Goal: Task Accomplishment & Management: Use online tool/utility

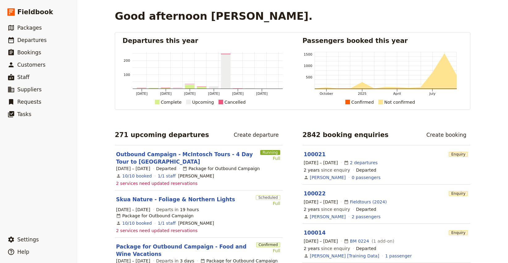
click at [428, 18] on div "Good afternoon [PERSON_NAME]." at bounding box center [293, 16] width 356 height 12
click at [98, 17] on div "Good afternoon [PERSON_NAME]. Departures this year [DATE] [DATE] [DATE] [DATE] …" at bounding box center [292, 131] width 431 height 263
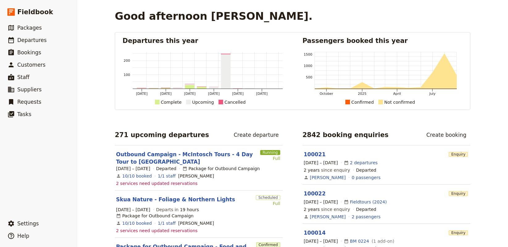
click at [85, 74] on div "Good afternoon [PERSON_NAME]. Departures this year [DATE] [DATE] [DATE] [DATE] …" at bounding box center [292, 123] width 431 height 247
click at [101, 21] on div "Good afternoon [PERSON_NAME]. Departures this year [DATE] [DATE] [DATE] [DATE] …" at bounding box center [292, 123] width 431 height 247
click at [115, 17] on h1 "Good afternoon [PERSON_NAME]." at bounding box center [214, 16] width 198 height 12
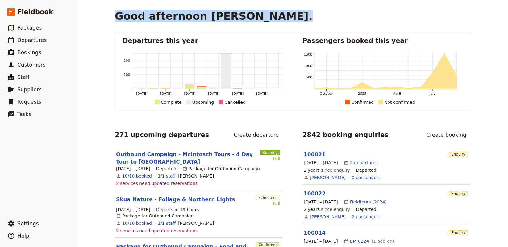
click at [115, 17] on h1 "Good afternoon [PERSON_NAME]." at bounding box center [214, 16] width 198 height 12
drag, startPoint x: 102, startPoint y: 22, endPoint x: 82, endPoint y: 27, distance: 20.0
click at [102, 22] on div "Good afternoon [PERSON_NAME]. Departures this year [DATE] [DATE] [DATE] [DATE] …" at bounding box center [292, 123] width 431 height 247
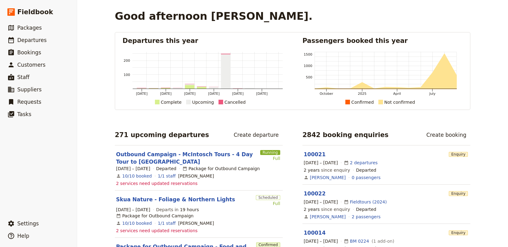
click at [149, 20] on h1 "Good afternoon [PERSON_NAME]." at bounding box center [214, 16] width 198 height 12
click at [132, 18] on h1 "Good afternoon [PERSON_NAME]." at bounding box center [214, 16] width 198 height 12
click at [31, 29] on span "Packages" at bounding box center [29, 28] width 24 height 6
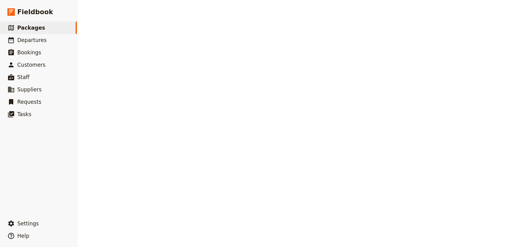
select select "UPDATED_AT"
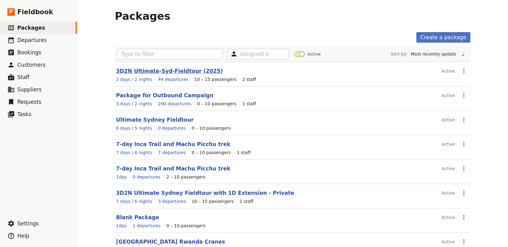
click at [177, 73] on link "3D2N Ultimate-Syd-Fieldtour (2025)" at bounding box center [169, 71] width 107 height 6
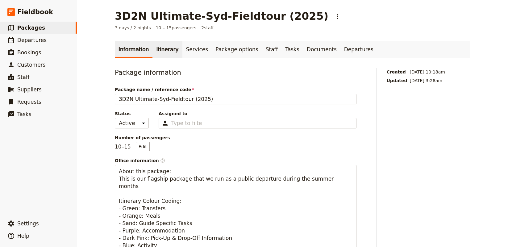
click at [159, 58] on link "Itinerary" at bounding box center [168, 49] width 30 height 17
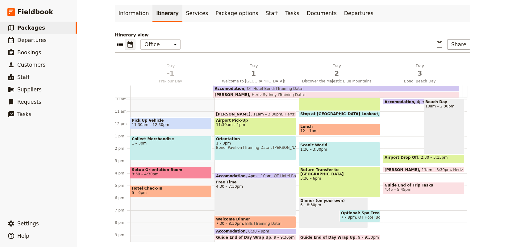
scroll to position [41, 0]
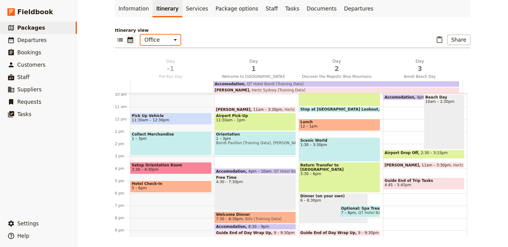
click at [169, 40] on select "Office Guide Passenger Sales" at bounding box center [160, 40] width 40 height 10
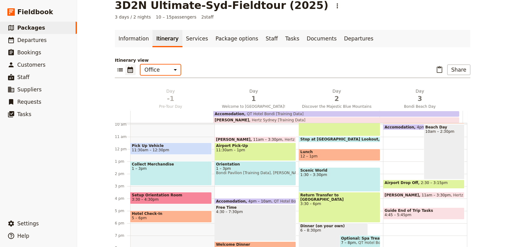
scroll to position [0, 0]
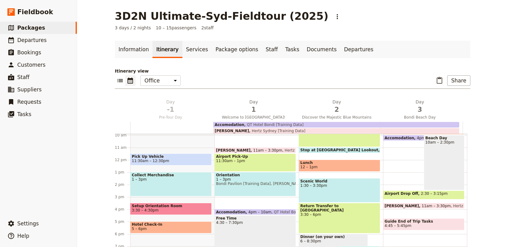
click at [171, 178] on span "1 – 3pm" at bounding box center [171, 179] width 78 height 4
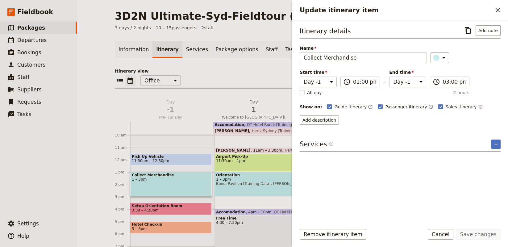
click at [232, 182] on span "Bondi Pavilion [Training Data], [PERSON_NAME] [Training Data]" at bounding box center [255, 184] width 78 height 4
select select "1"
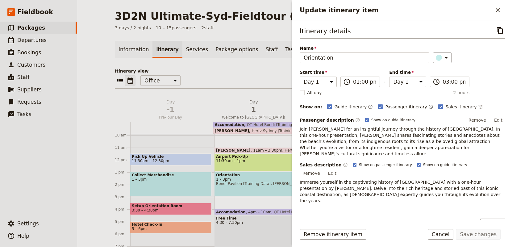
drag, startPoint x: 224, startPoint y: 78, endPoint x: 191, endPoint y: 69, distance: 34.3
click at [224, 78] on div "​ ​ Office Guide Passenger Sales ​ Share" at bounding box center [293, 82] width 356 height 14
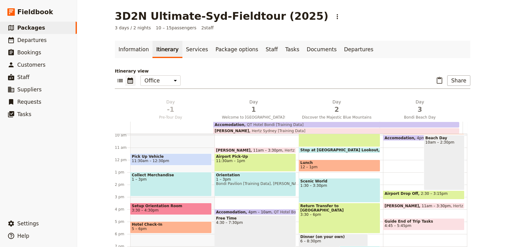
click at [250, 186] on div "Orientation 1 – 3pm [GEOGRAPHIC_DATA] [Training Data], [PERSON_NAME] [Training …" at bounding box center [256, 184] width 82 height 24
select select "1"
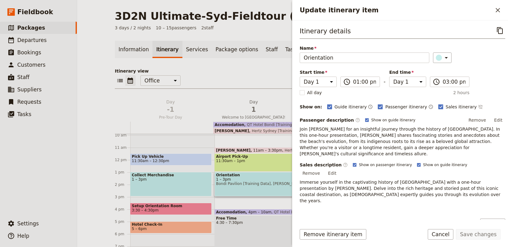
click at [268, 76] on div "​ ​ Office Guide Passenger Sales ​ Share" at bounding box center [293, 82] width 356 height 14
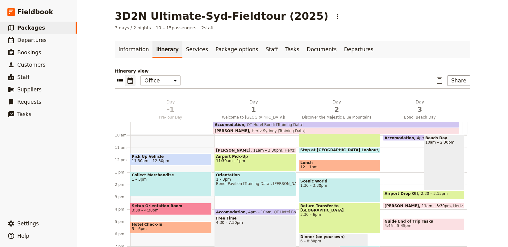
click at [245, 69] on p "Itinerary view" at bounding box center [293, 71] width 356 height 6
click at [195, 51] on link "Services" at bounding box center [197, 49] width 30 height 17
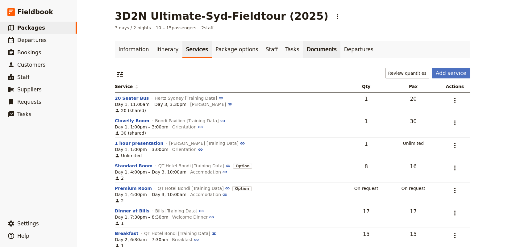
click at [307, 48] on link "Documents" at bounding box center [321, 49] width 37 height 17
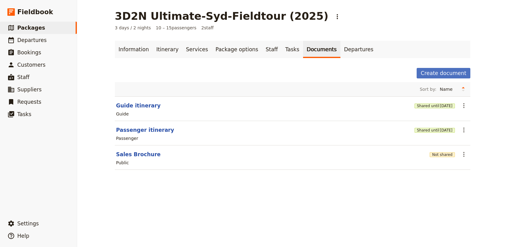
click at [312, 188] on div "3D2N Ultimate-Syd-Fieldtour (2025) ​ 3 days / 2 nights 10 – 15 passengers 2 sta…" at bounding box center [292, 123] width 431 height 247
drag, startPoint x: 213, startPoint y: 206, endPoint x: 156, endPoint y: 186, distance: 60.4
click at [213, 206] on div "3D2N Ultimate-Syd-Fieldtour (2025) ​ 3 days / 2 nights 10 – 15 passengers 2 sta…" at bounding box center [292, 123] width 431 height 247
click at [132, 154] on button "Sales Brochure" at bounding box center [138, 154] width 44 height 7
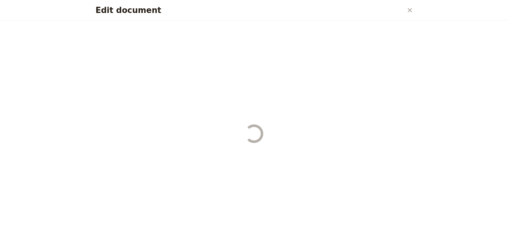
select select "DEFAULT"
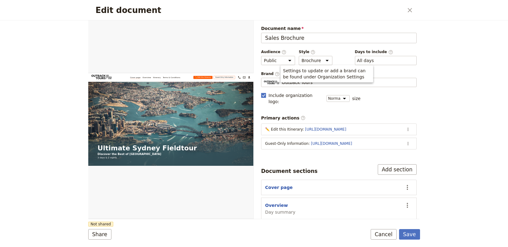
click at [281, 80] on div "Settings to update or add a brand can be found under Organization Settings" at bounding box center [327, 73] width 93 height 17
click at [287, 83] on span "Outback Tours" at bounding box center [297, 82] width 31 height 6
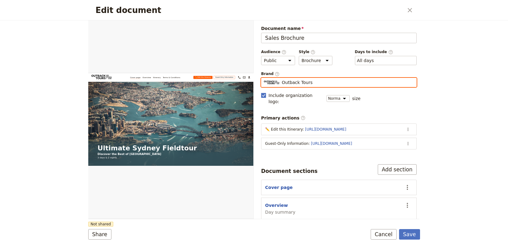
click at [264, 78] on input "Outback Tours" at bounding box center [264, 78] width 0 height 0
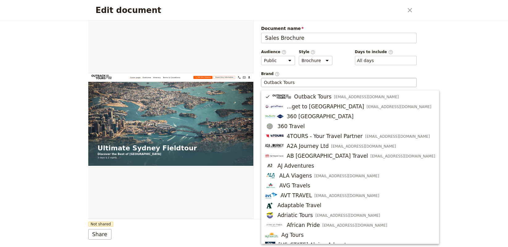
click at [345, 27] on span "Document name" at bounding box center [339, 28] width 156 height 6
click at [345, 33] on input "Sales Brochure" at bounding box center [339, 38] width 156 height 10
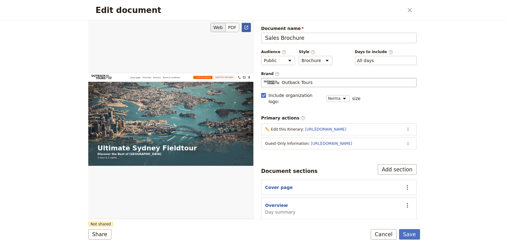
click at [248, 30] on icon "Open full preview" at bounding box center [246, 27] width 5 height 5
click at [412, 9] on icon "Close dialog" at bounding box center [409, 9] width 7 height 7
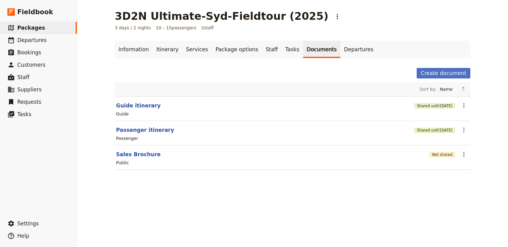
click at [241, 194] on div "3D2N Ultimate-Syd-Fieldtour (2025) ​ 3 days / 2 nights 10 – 15 passengers 2 sta…" at bounding box center [292, 123] width 431 height 247
click at [376, 70] on div "Create document" at bounding box center [293, 73] width 356 height 10
click at [256, 66] on div "Information Itinerary Services Package options Staff Tasks Documents Departures…" at bounding box center [293, 109] width 356 height 136
click at [161, 54] on link "Itinerary" at bounding box center [168, 49] width 30 height 17
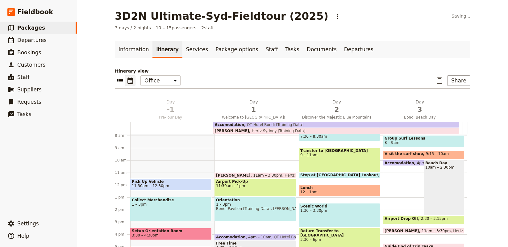
scroll to position [108, 0]
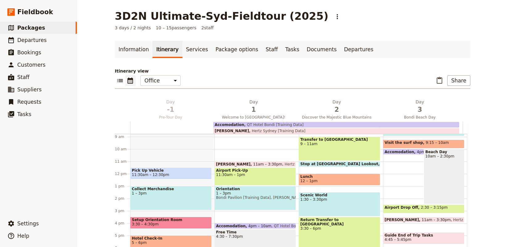
click at [233, 173] on span "11:30am – 1pm" at bounding box center [255, 175] width 78 height 4
select select "1"
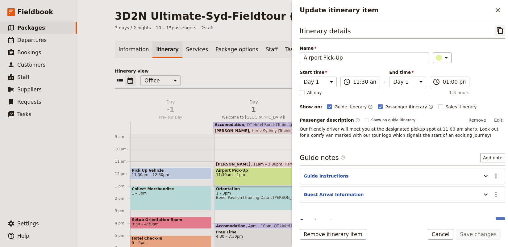
click at [497, 27] on icon "Copy itinerary item" at bounding box center [500, 30] width 6 height 7
click at [243, 72] on p "Itinerary view" at bounding box center [293, 71] width 356 height 6
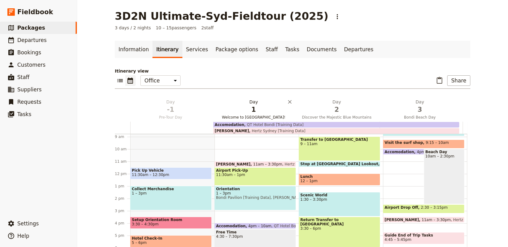
drag, startPoint x: 244, startPoint y: 112, endPoint x: 236, endPoint y: 111, distance: 8.1
click at [240, 111] on span "1" at bounding box center [254, 109] width 76 height 9
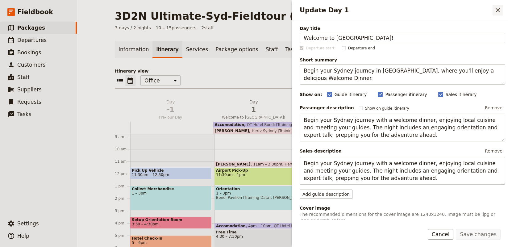
click at [497, 10] on icon "Close drawer" at bounding box center [498, 10] width 4 height 4
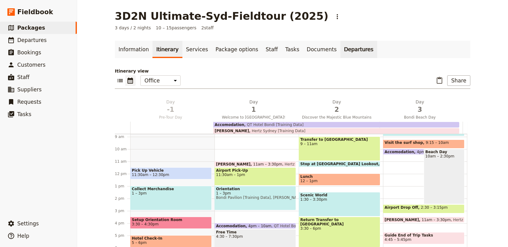
click at [341, 52] on link "Departures" at bounding box center [359, 49] width 37 height 17
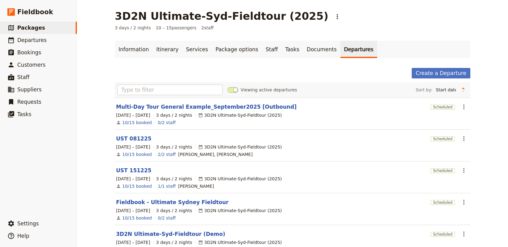
drag, startPoint x: 422, startPoint y: 39, endPoint x: 408, endPoint y: 34, distance: 14.9
click at [422, 39] on main "3D2N Ultimate-Syd-Fieldtour (2025) ​ 3 days / 2 nights 10 – 15 passengers 2 sta…" at bounding box center [292, 137] width 370 height 274
click at [425, 74] on link "Create a Departure" at bounding box center [441, 73] width 59 height 10
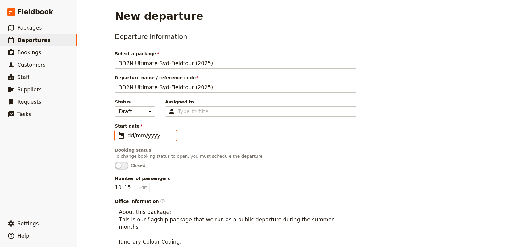
click at [151, 137] on input "dd/mm/yyyy" at bounding box center [149, 135] width 45 height 7
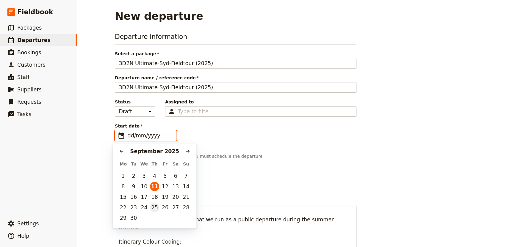
click at [158, 206] on button "25" at bounding box center [154, 207] width 9 height 9
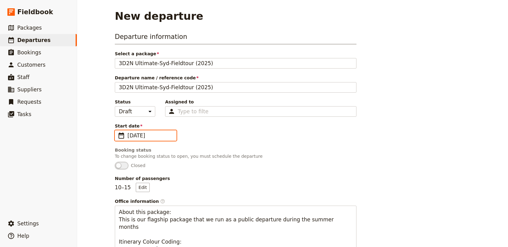
type input "[DATE]"
click at [218, 113] on div "Type to filter" at bounding box center [260, 111] width 191 height 10
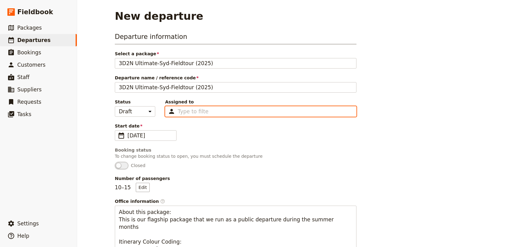
click at [209, 113] on input "Assigned to Type to filter" at bounding box center [193, 111] width 31 height 7
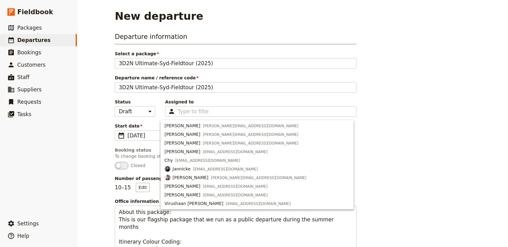
click at [432, 109] on div "Departure information Select a package 3D2N Ultimate-Syd-Fieldtour (2025) 3D2N …" at bounding box center [293, 249] width 356 height 434
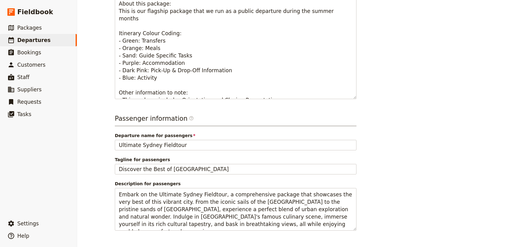
scroll to position [229, 0]
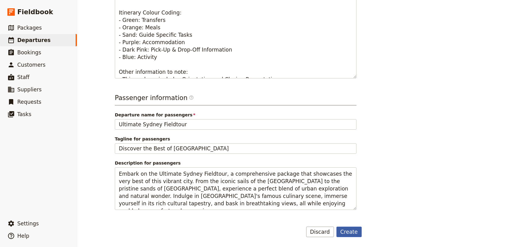
click at [352, 230] on button "Create" at bounding box center [349, 232] width 26 height 10
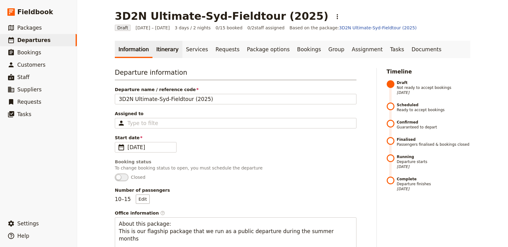
click at [157, 47] on link "Itinerary" at bounding box center [168, 49] width 30 height 17
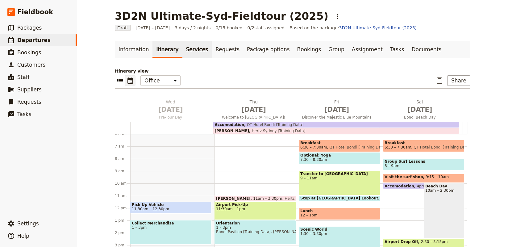
click at [185, 53] on link "Services" at bounding box center [197, 49] width 30 height 17
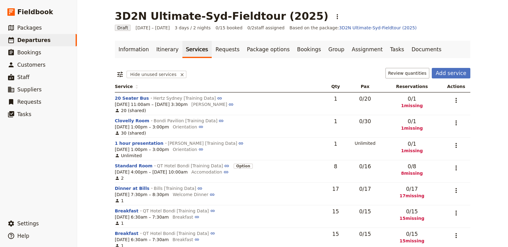
scroll to position [13, 0]
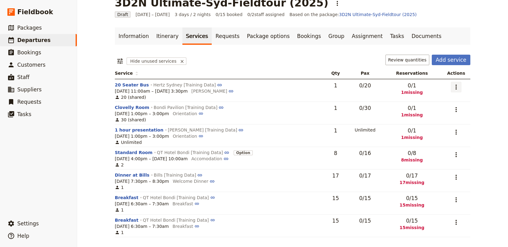
click at [453, 86] on icon "Actions" at bounding box center [456, 86] width 7 height 7
click at [433, 115] on span "Add to supplier request" at bounding box center [430, 118] width 51 height 6
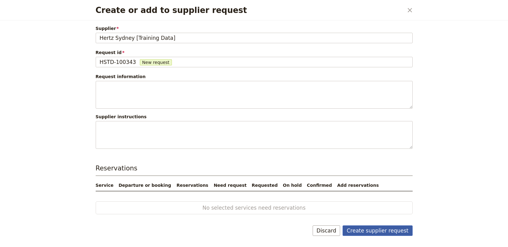
click at [374, 232] on button "Create supplier request" at bounding box center [378, 230] width 70 height 10
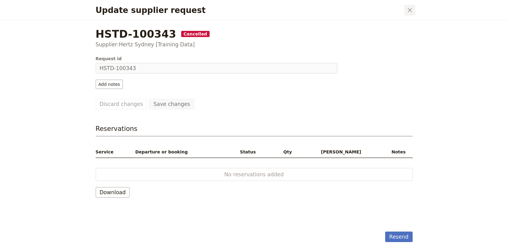
click at [410, 10] on icon "Close dialog" at bounding box center [410, 10] width 4 height 4
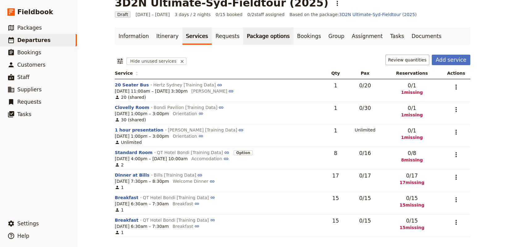
scroll to position [0, 0]
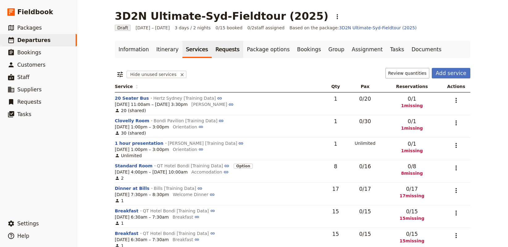
click at [219, 47] on link "Requests" at bounding box center [227, 49] width 31 height 17
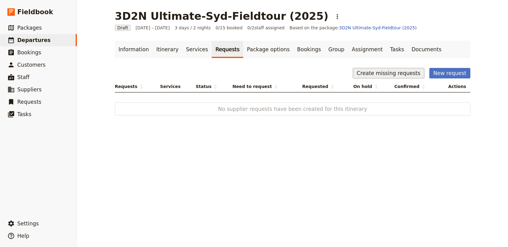
click at [394, 71] on button "Create missing requests" at bounding box center [389, 73] width 72 height 10
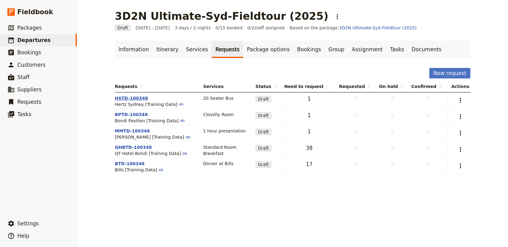
click at [129, 97] on button "HSTD-100348" at bounding box center [131, 98] width 33 height 6
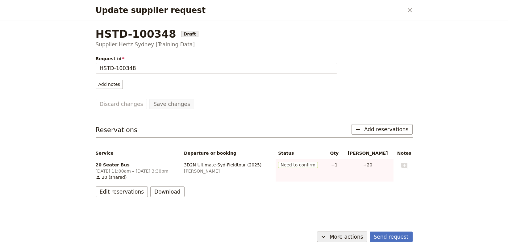
click at [345, 240] on span "More actions" at bounding box center [347, 236] width 34 height 7
click at [395, 212] on div "HSTD-100348 Draft Supplier: Hertz [GEOGRAPHIC_DATA] [Training Data] Request id …" at bounding box center [254, 124] width 332 height 209
click at [388, 236] on button "Send request" at bounding box center [391, 237] width 43 height 10
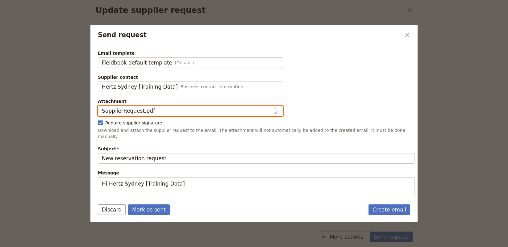
click at [225, 112] on button "SupplierRequest.pdf" at bounding box center [190, 111] width 185 height 10
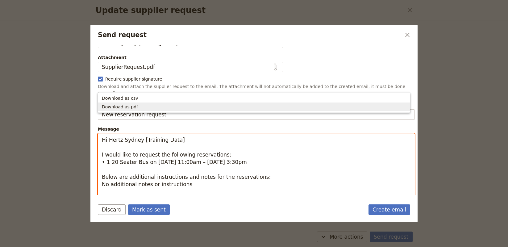
click at [228, 184] on textarea "Hi Hertz Sydney [Training Data] I would like to request the following reservati…" at bounding box center [256, 180] width 317 height 94
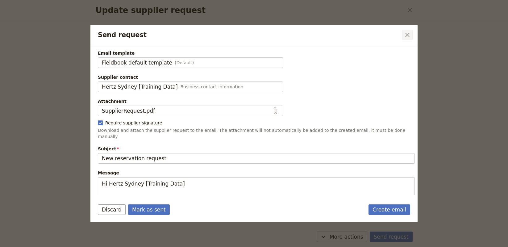
click at [404, 37] on icon "Close dialog" at bounding box center [407, 34] width 7 height 7
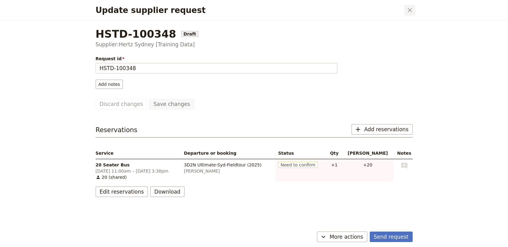
click at [410, 9] on icon "Close dialog" at bounding box center [409, 9] width 7 height 7
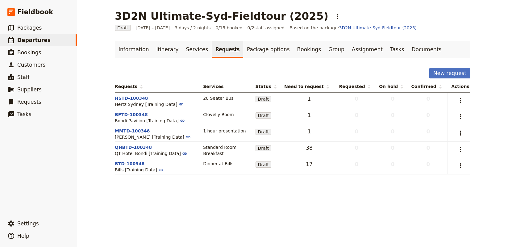
click at [295, 201] on div "3D2N Ultimate-Syd-Fieldtour (2025) ​ Draft [DATE] – [DATE] 3 days / 2 nights 0/…" at bounding box center [292, 123] width 431 height 247
click at [194, 47] on link "Services" at bounding box center [197, 49] width 30 height 17
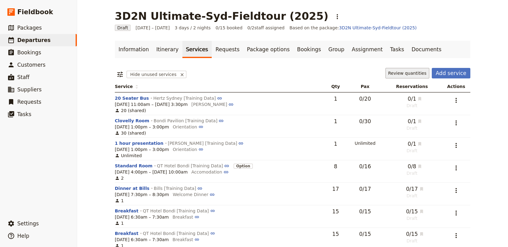
click at [402, 72] on button "Review quantities" at bounding box center [408, 73] width 44 height 10
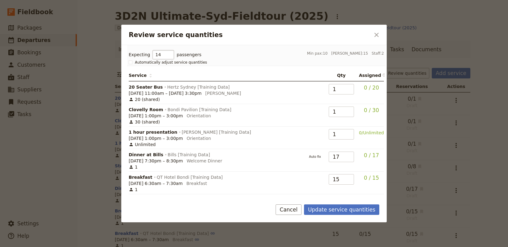
click at [164, 56] on input "14" at bounding box center [164, 54] width 22 height 9
click at [164, 56] on input "13" at bounding box center [164, 54] width 22 height 9
click at [164, 56] on input "12" at bounding box center [164, 54] width 22 height 9
click at [164, 56] on input "11" at bounding box center [164, 54] width 22 height 9
type input "10"
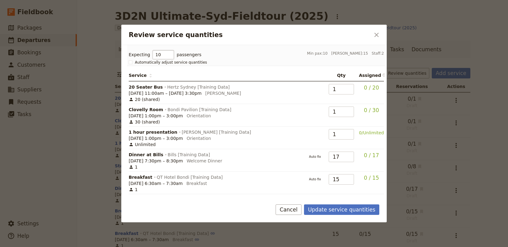
click at [164, 56] on input "10" at bounding box center [164, 54] width 22 height 9
click at [136, 62] on span "Automatically adjust service quantities" at bounding box center [171, 62] width 72 height 5
click at [129, 60] on input "Automatically adjust service quantities" at bounding box center [128, 60] width 0 height 0
checkbox input "true"
type input "10"
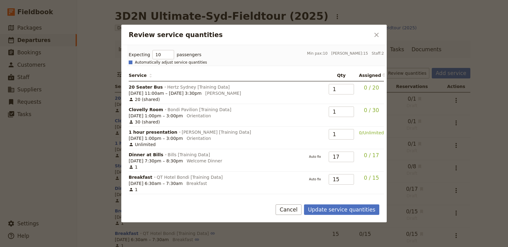
type input "10"
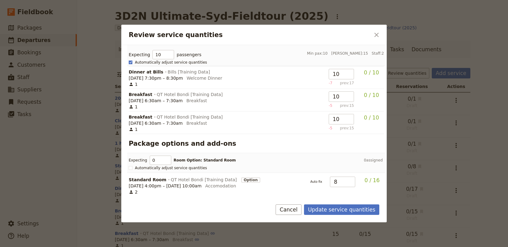
scroll to position [85, 0]
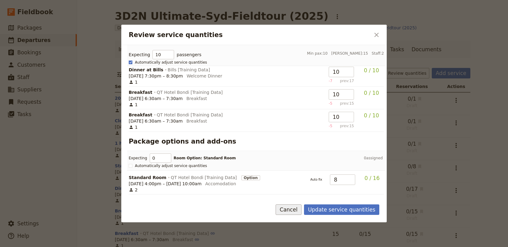
click at [294, 209] on button "Cancel" at bounding box center [289, 209] width 26 height 10
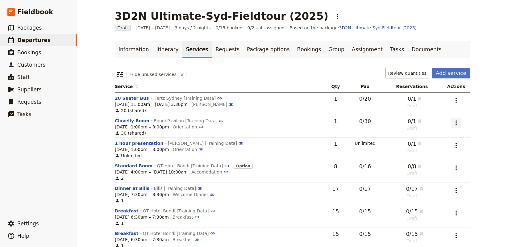
click at [453, 125] on icon "Actions" at bounding box center [456, 122] width 7 height 7
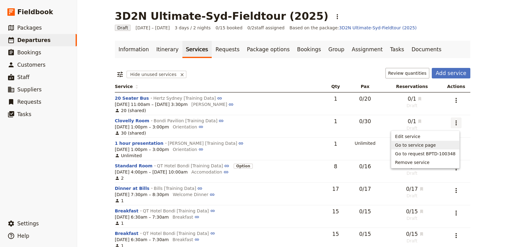
click at [333, 144] on td "1" at bounding box center [336, 149] width 20 height 23
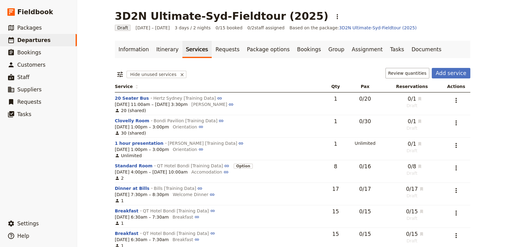
drag, startPoint x: 215, startPoint y: 47, endPoint x: 321, endPoint y: 80, distance: 111.6
click at [215, 47] on link "Requests" at bounding box center [227, 49] width 31 height 17
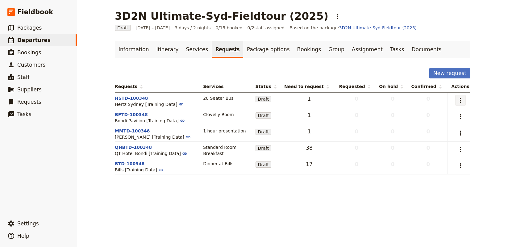
click at [458, 99] on icon "Actions" at bounding box center [460, 100] width 7 height 7
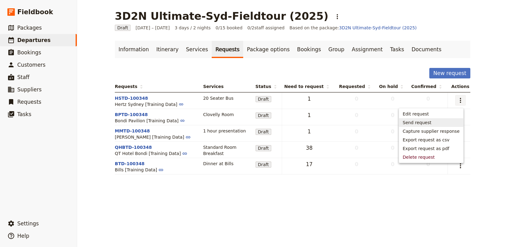
click at [445, 125] on span "Send request" at bounding box center [431, 122] width 57 height 6
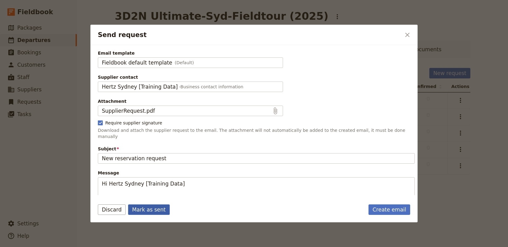
click at [157, 207] on button "Mark as sent" at bounding box center [149, 209] width 42 height 10
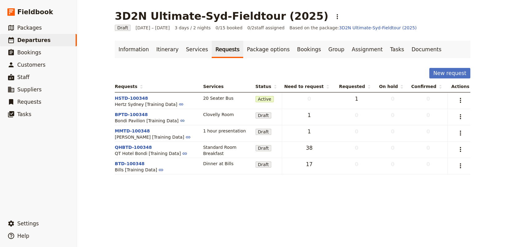
drag, startPoint x: 481, startPoint y: 115, endPoint x: 473, endPoint y: 114, distance: 8.2
click at [481, 115] on div "3D2N Ultimate-Syd-Fieldtour (2025) ​ Draft [DATE] – [DATE] 3 days / 2 nights 0/…" at bounding box center [292, 123] width 431 height 247
click at [459, 123] on td "​" at bounding box center [459, 117] width 23 height 16
click at [458, 121] on button "​" at bounding box center [460, 116] width 10 height 10
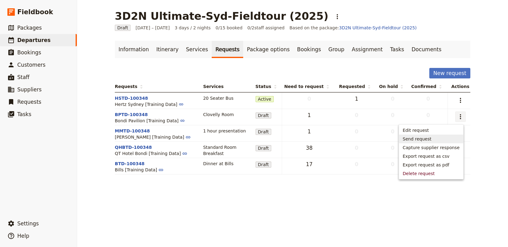
click at [439, 139] on span "Send request" at bounding box center [431, 139] width 57 height 6
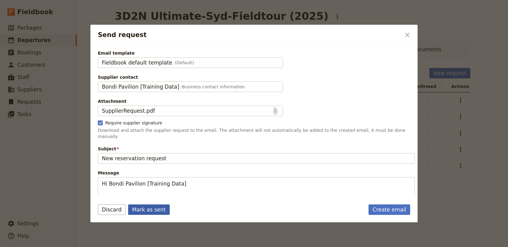
drag, startPoint x: 152, startPoint y: 209, endPoint x: 185, endPoint y: 203, distance: 33.3
click at [152, 209] on button "Mark as sent" at bounding box center [149, 209] width 42 height 10
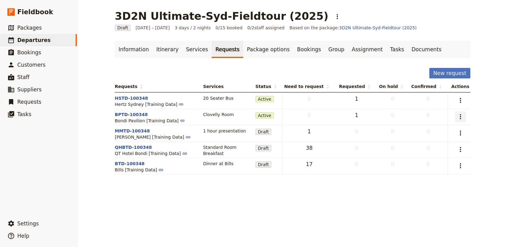
click at [459, 118] on icon "Actions" at bounding box center [460, 116] width 7 height 7
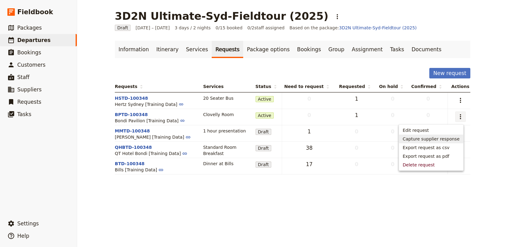
click at [456, 138] on span "Capture supplier response" at bounding box center [431, 139] width 57 height 6
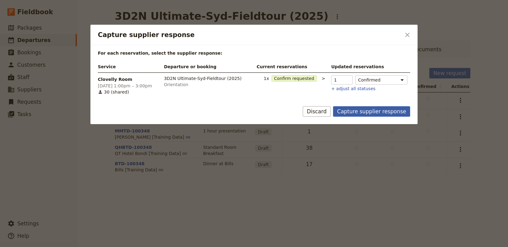
click at [359, 114] on button "Capture supplier response" at bounding box center [371, 111] width 77 height 10
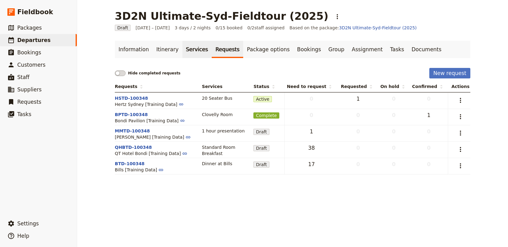
click at [182, 48] on link "Services" at bounding box center [197, 49] width 30 height 17
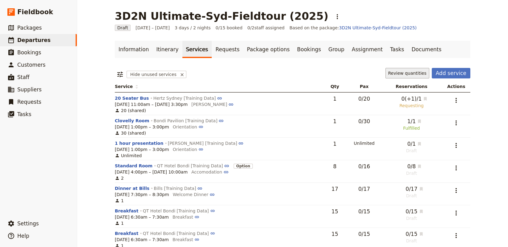
click at [415, 73] on button "Review quantities" at bounding box center [408, 73] width 44 height 10
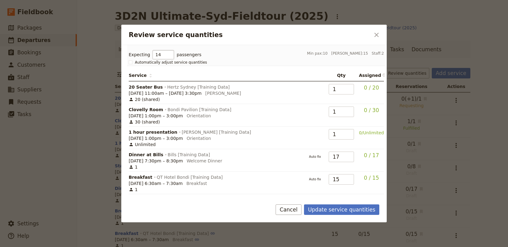
click at [166, 56] on input "14" at bounding box center [164, 54] width 22 height 9
click at [165, 56] on input "13" at bounding box center [164, 54] width 22 height 9
click at [165, 56] on input "12" at bounding box center [164, 54] width 22 height 9
click at [165, 56] on input "11" at bounding box center [164, 54] width 22 height 9
type input "10"
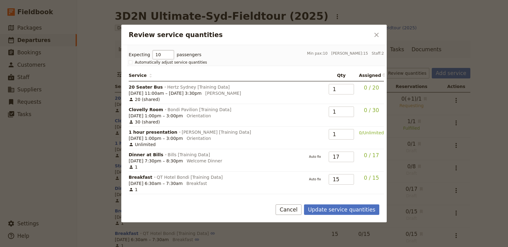
click at [166, 56] on input "10" at bounding box center [164, 54] width 22 height 9
click at [131, 61] on rect "Review service quantities" at bounding box center [130, 62] width 3 height 3
click at [129, 60] on input "Automatically adjust service quantities" at bounding box center [128, 60] width 0 height 0
checkbox input "true"
type input "10"
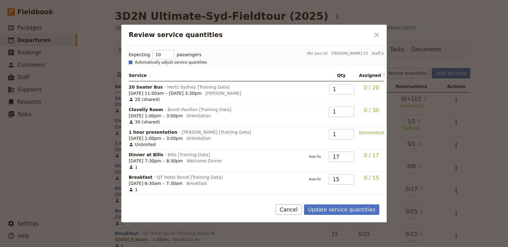
type input "10"
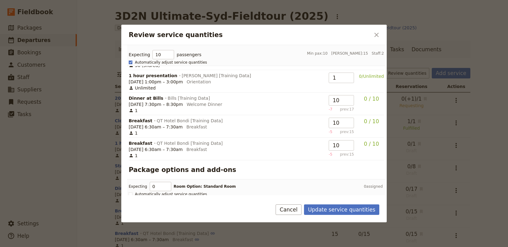
scroll to position [58, 0]
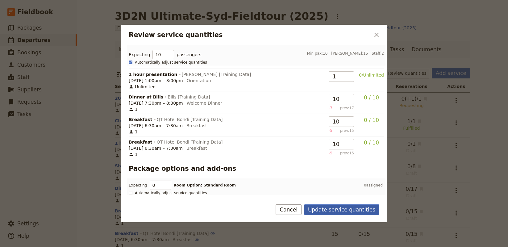
click at [337, 209] on button "Update service quantities" at bounding box center [341, 209] width 75 height 10
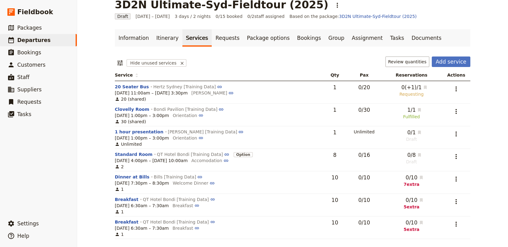
scroll to position [13, 0]
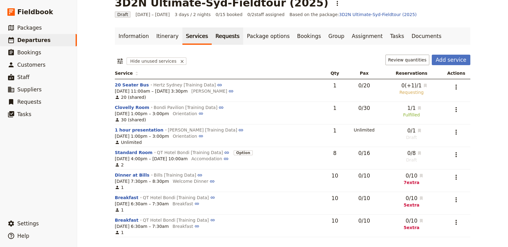
click at [212, 33] on link "Requests" at bounding box center [227, 35] width 31 height 17
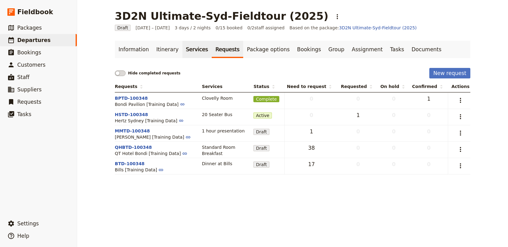
click at [188, 52] on link "Services" at bounding box center [197, 49] width 30 height 17
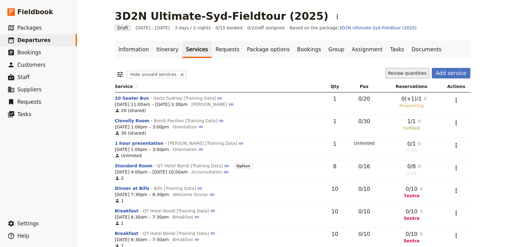
click at [406, 78] on button "Review quantities" at bounding box center [408, 73] width 44 height 10
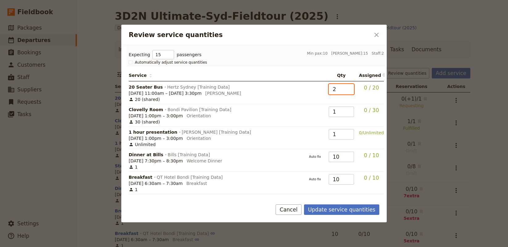
drag, startPoint x: 346, startPoint y: 88, endPoint x: 340, endPoint y: 119, distance: 31.8
type input "2"
click at [345, 88] on input "2" at bounding box center [341, 89] width 25 height 10
click at [341, 210] on button "Update service quantities" at bounding box center [341, 209] width 75 height 10
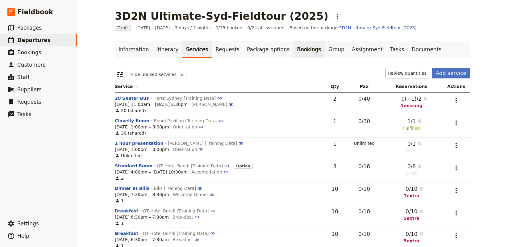
click at [295, 48] on link "Bookings" at bounding box center [309, 49] width 31 height 17
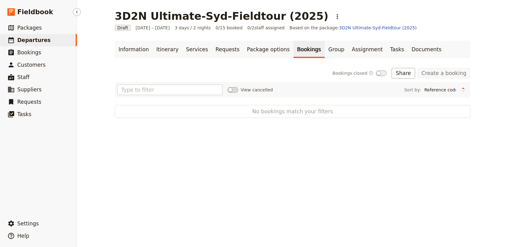
click at [50, 41] on link "​ Departures" at bounding box center [38, 40] width 77 height 12
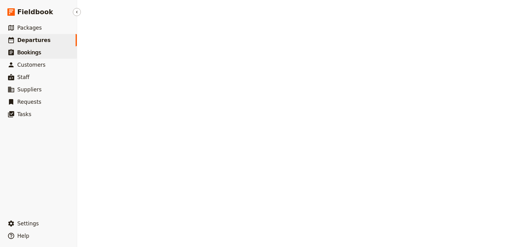
select select "CREATED_AT"
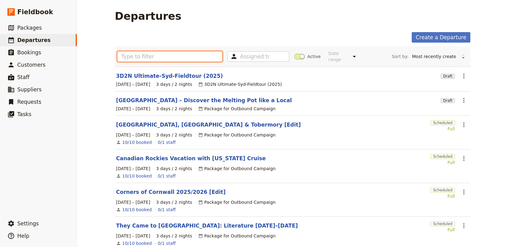
click at [169, 58] on input "text" at bounding box center [169, 56] width 105 height 10
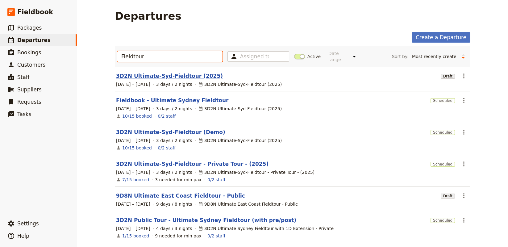
type input "Fieldtour"
click at [157, 72] on link "3D2N Ultimate-Syd-Fieldtour (2025)" at bounding box center [169, 75] width 107 height 7
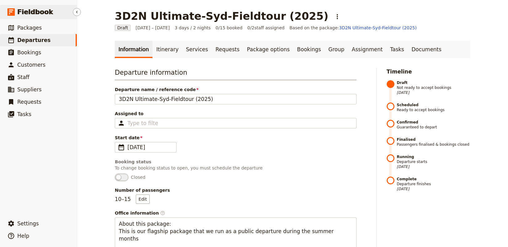
select select "CREATED_AT"
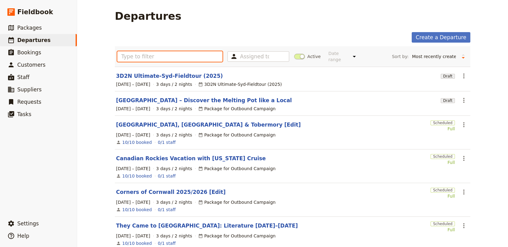
click at [150, 55] on input "text" at bounding box center [169, 56] width 105 height 10
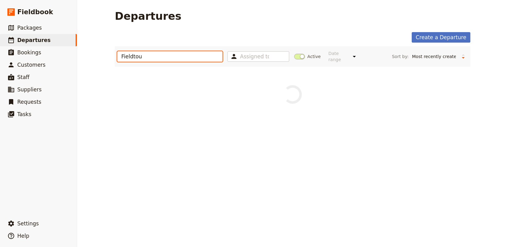
type input "Fieldtour"
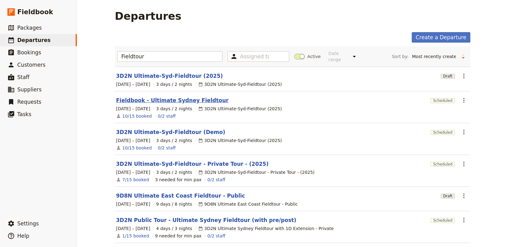
click at [140, 97] on link "Fieldbook - Ultimate Sydney Fieldtour" at bounding box center [172, 100] width 112 height 7
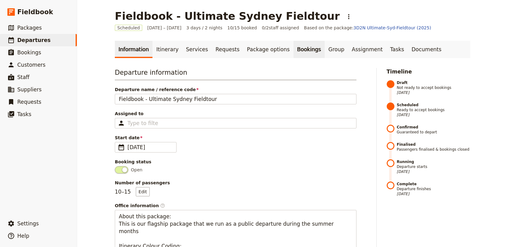
click at [294, 52] on link "Bookings" at bounding box center [309, 49] width 31 height 17
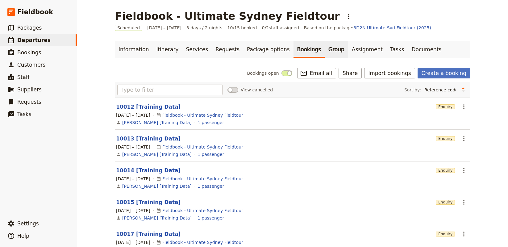
click at [325, 44] on link "Group" at bounding box center [336, 49] width 23 height 17
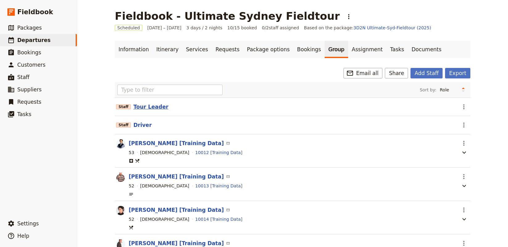
click at [145, 107] on button "Tour Leader" at bounding box center [150, 106] width 35 height 7
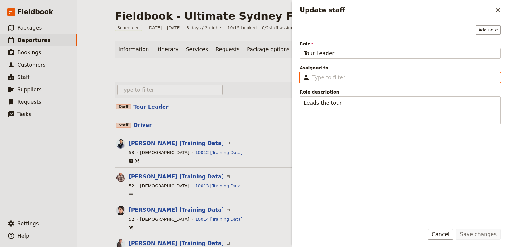
click at [366, 80] on input "Assigned to ​" at bounding box center [404, 77] width 184 height 7
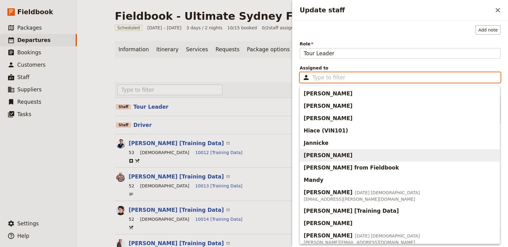
scroll to position [18, 0]
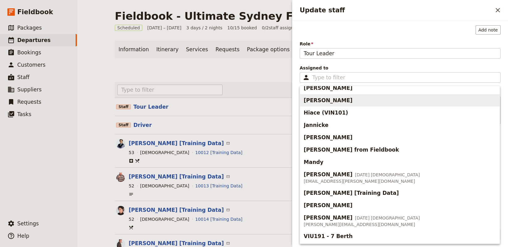
drag, startPoint x: 495, startPoint y: 7, endPoint x: 473, endPoint y: 7, distance: 21.9
click at [495, 7] on icon "Close drawer" at bounding box center [497, 9] width 7 height 7
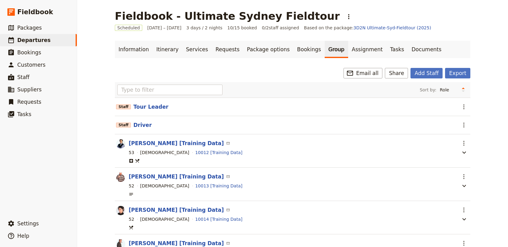
click at [300, 76] on div "​ Email all Share Add Staff Export" at bounding box center [293, 73] width 356 height 10
click at [348, 51] on link "Assignment" at bounding box center [367, 49] width 38 height 17
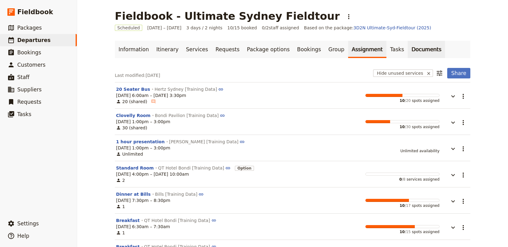
click at [408, 49] on link "Documents" at bounding box center [426, 49] width 37 height 17
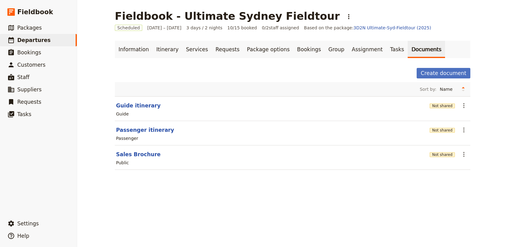
click at [211, 188] on div "Fieldbook - Ultimate Sydney Fieldtour ​ Scheduled [DATE] – [DATE] 3 days / 2 ni…" at bounding box center [292, 123] width 431 height 247
click at [145, 192] on div "Fieldbook - Ultimate Sydney Fieldtour ​ Scheduled [DATE] – [DATE] 3 days / 2 ni…" at bounding box center [292, 123] width 431 height 247
click at [135, 105] on button "Guide itinerary" at bounding box center [138, 105] width 44 height 7
select select "STAFF"
select select "RUN_SHEET"
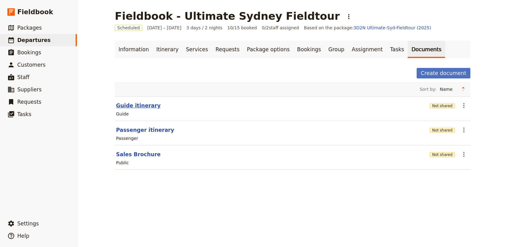
select select "DEFAULT"
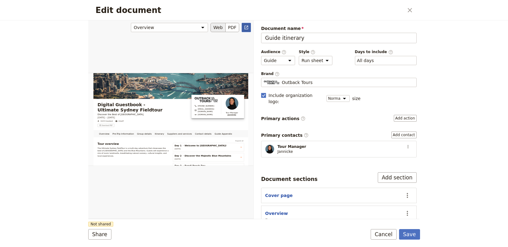
click at [244, 25] on icon "Open full preview" at bounding box center [246, 27] width 5 height 5
click at [411, 9] on icon "Close dialog" at bounding box center [409, 9] width 7 height 7
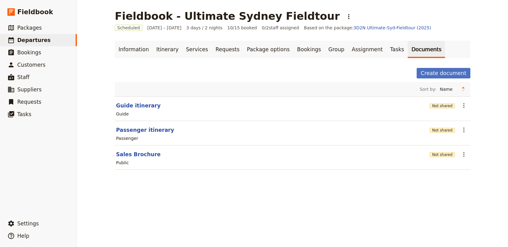
click at [277, 192] on div "Fieldbook - Ultimate Sydney Fieldtour ​ Scheduled [DATE] – [DATE] 3 days / 2 ni…" at bounding box center [292, 123] width 431 height 247
click at [362, 69] on div "Create document" at bounding box center [293, 73] width 356 height 10
click at [387, 51] on link "Tasks" at bounding box center [398, 49] width 22 height 17
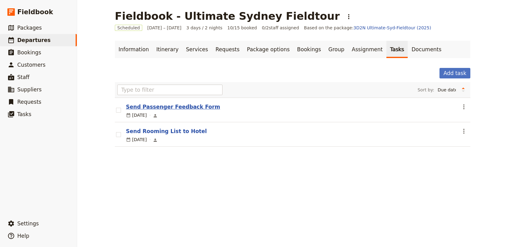
click at [169, 105] on button "Send Passenger Feedback Form" at bounding box center [173, 106] width 94 height 7
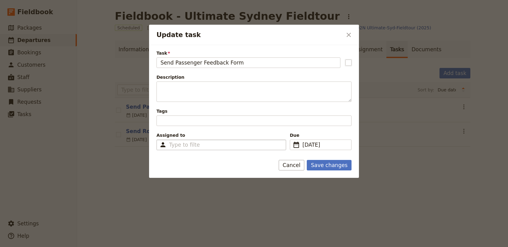
click at [216, 144] on div "Type to filter" at bounding box center [222, 145] width 130 height 10
click at [200, 144] on input "Assigned to Type to filter" at bounding box center [184, 144] width 31 height 7
click at [349, 34] on icon "Close dialog" at bounding box center [348, 34] width 7 height 7
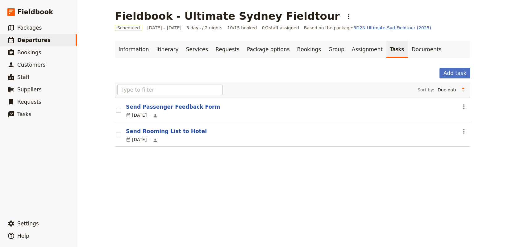
click at [256, 201] on div "Fieldbook - Ultimate Sydney Fieldtour ​ Scheduled [DATE] – [DATE] 3 days / 2 ni…" at bounding box center [292, 123] width 431 height 247
